Goal: Task Accomplishment & Management: Use online tool/utility

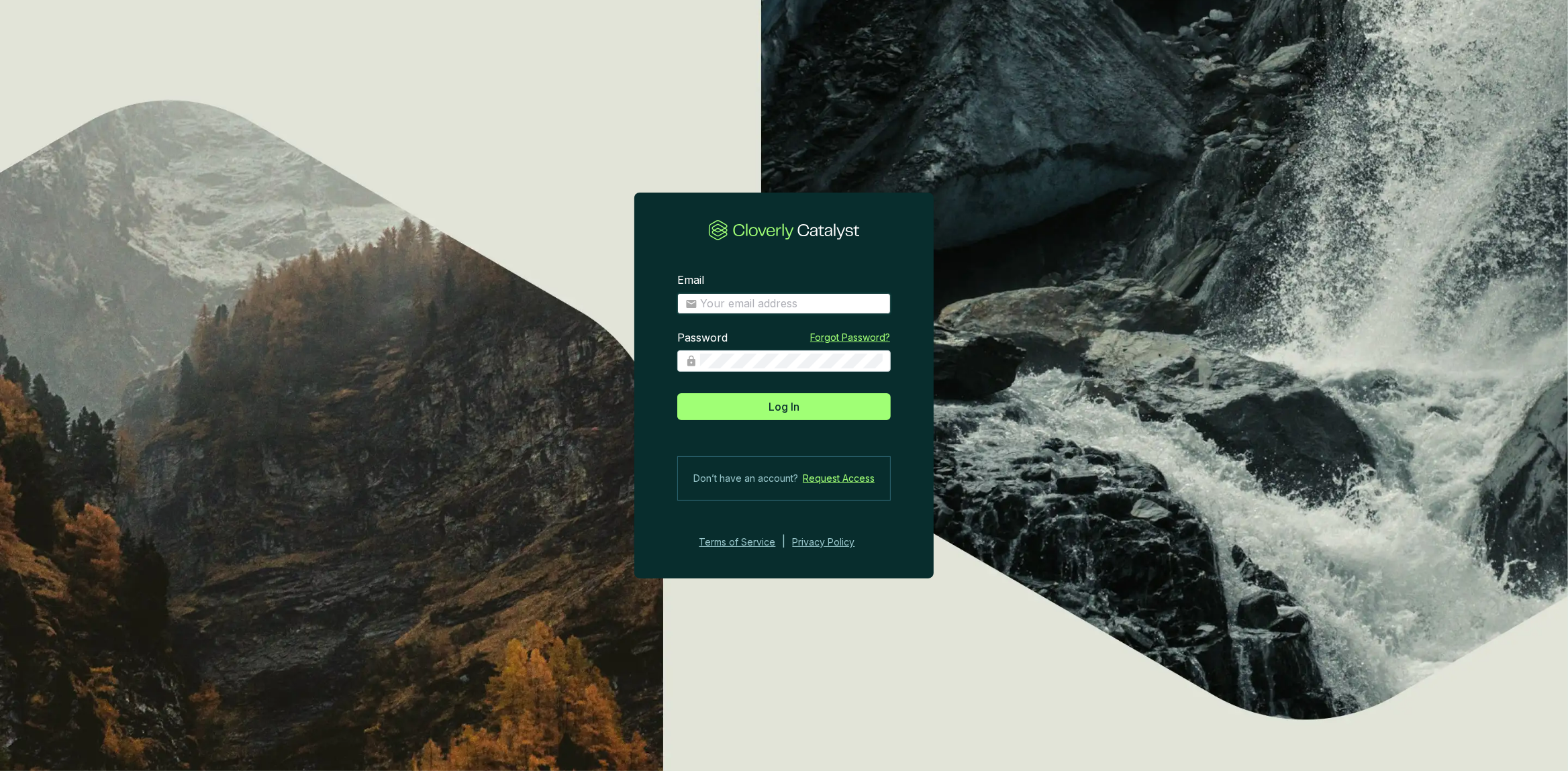
click at [752, 306] on input "Email" at bounding box center [791, 304] width 183 height 15
type input "[PERSON_NAME][EMAIL_ADDRESS][DOMAIN_NAME]"
click at [677, 394] on button "Log In" at bounding box center [783, 407] width 213 height 27
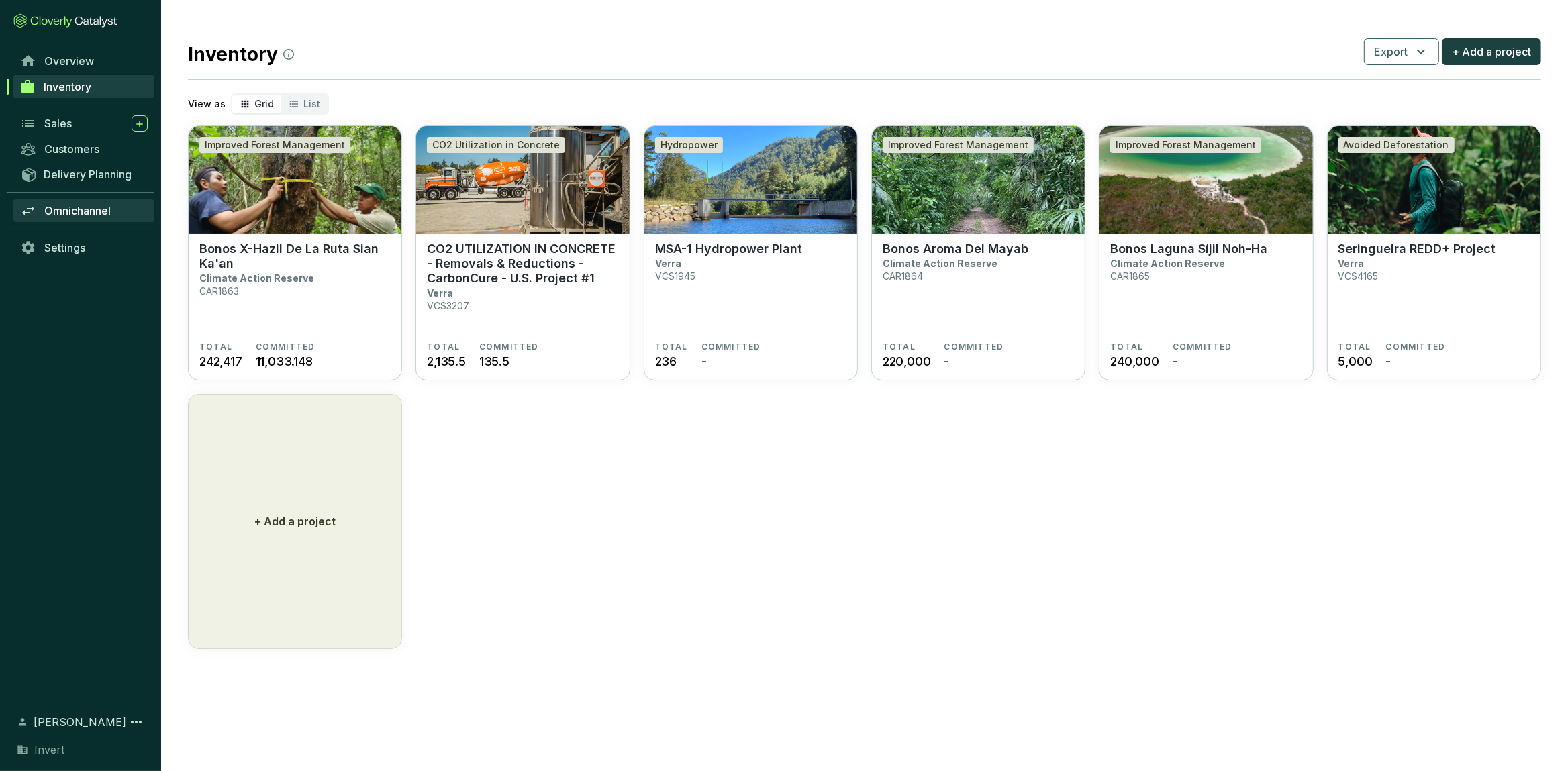
click at [104, 206] on span "Omnichannel" at bounding box center [77, 210] width 66 height 14
